Goal: Information Seeking & Learning: Compare options

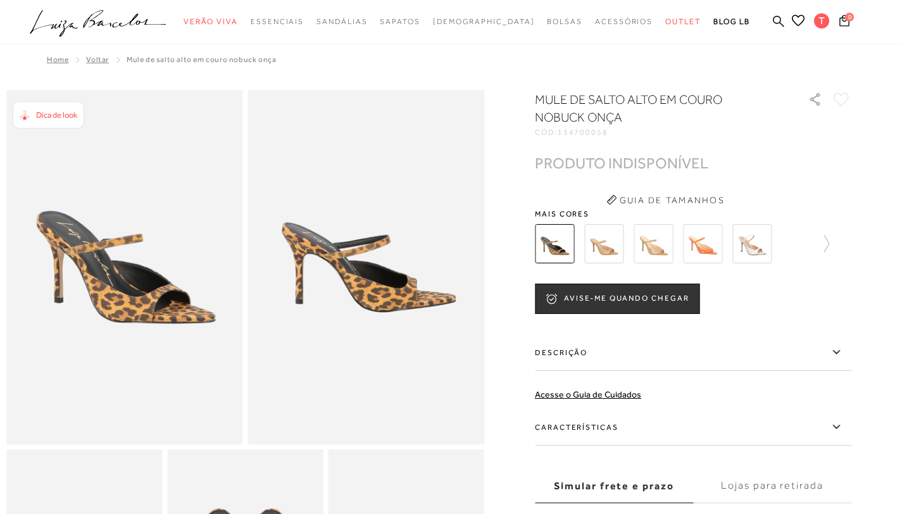
click at [615, 252] on img at bounding box center [604, 243] width 39 height 39
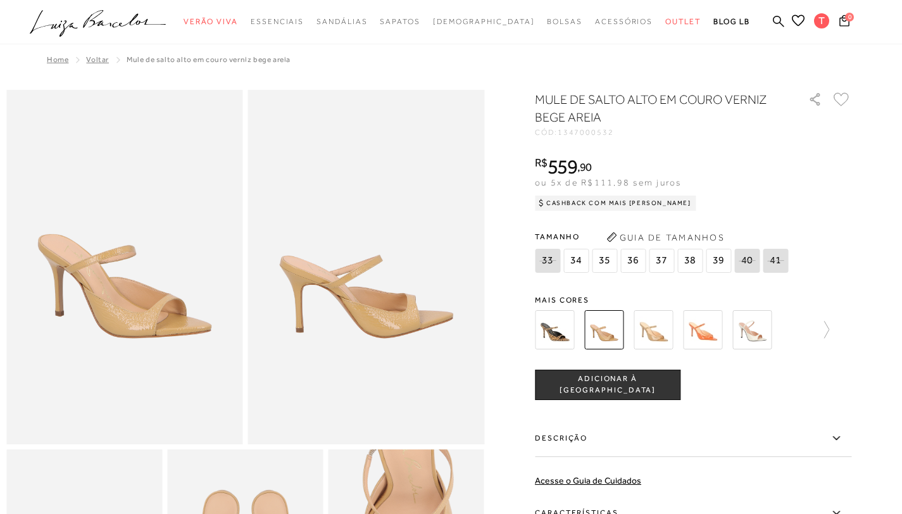
click at [664, 288] on div "MULE DE SALTO ALTO EM COURO VERNIZ BEGE AREIA CÓD: 1347000532 × É necessário se…" at bounding box center [693, 373] width 317 height 564
click at [664, 332] on img at bounding box center [653, 329] width 39 height 39
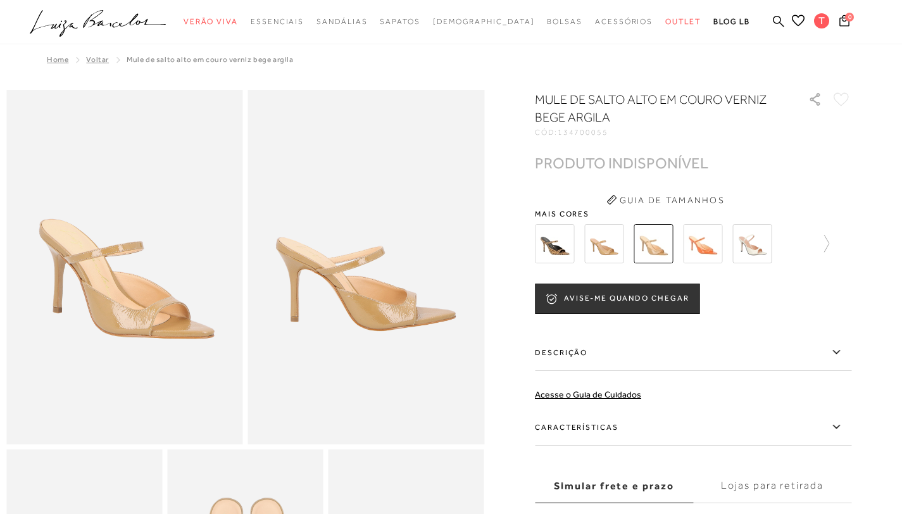
click at [602, 234] on img at bounding box center [604, 243] width 39 height 39
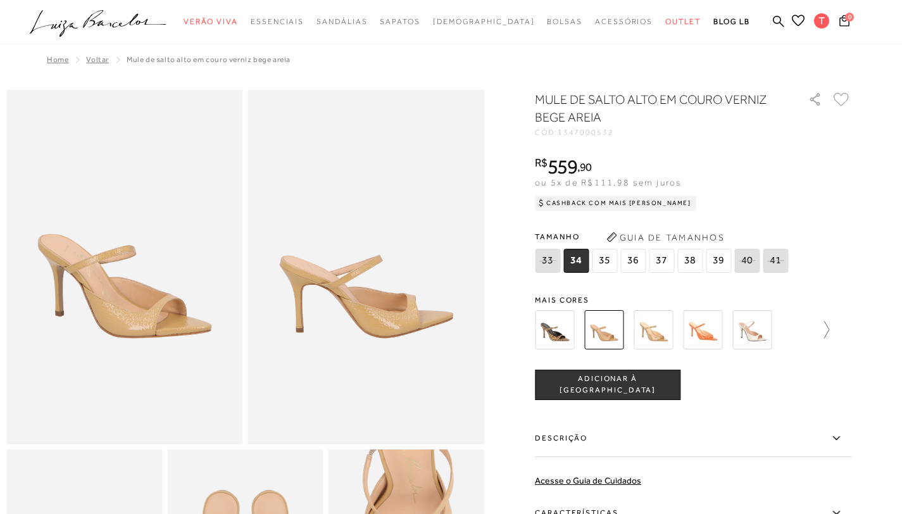
click at [829, 329] on icon at bounding box center [821, 330] width 18 height 18
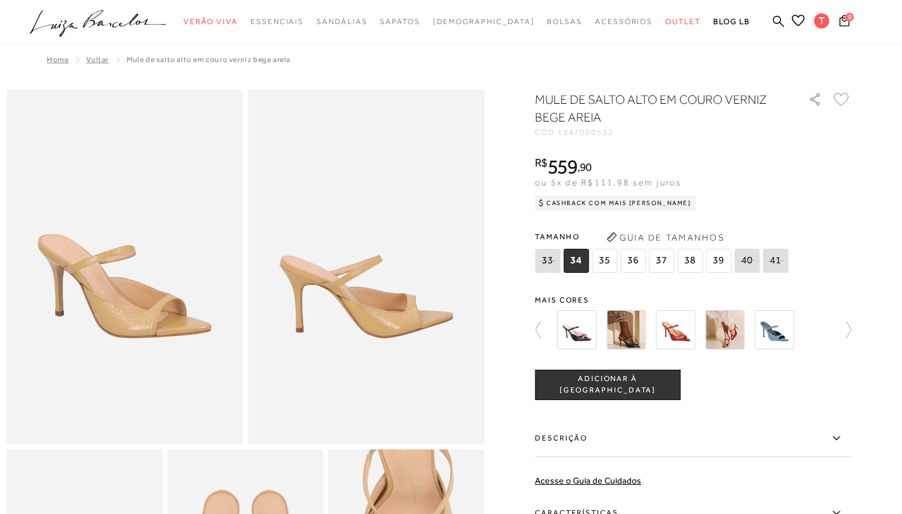
click at [676, 335] on img at bounding box center [675, 329] width 39 height 39
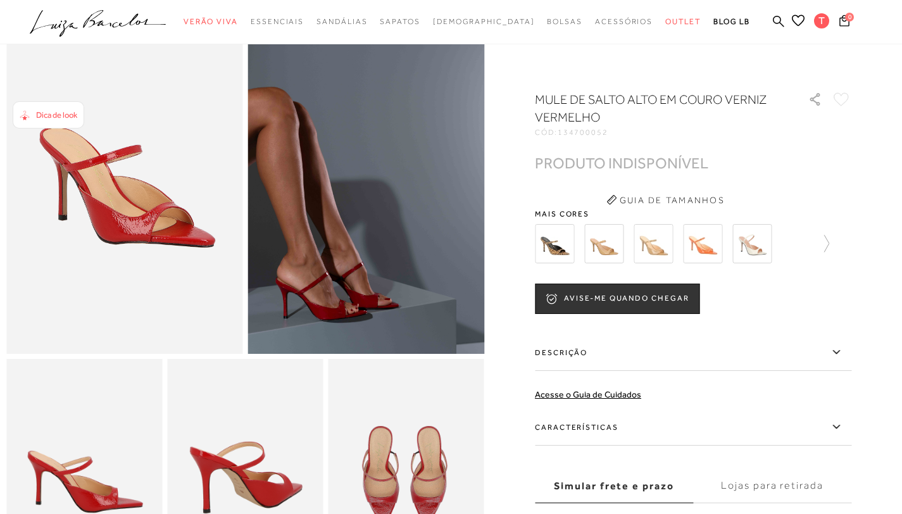
scroll to position [227, 0]
